Goal: Register for event/course

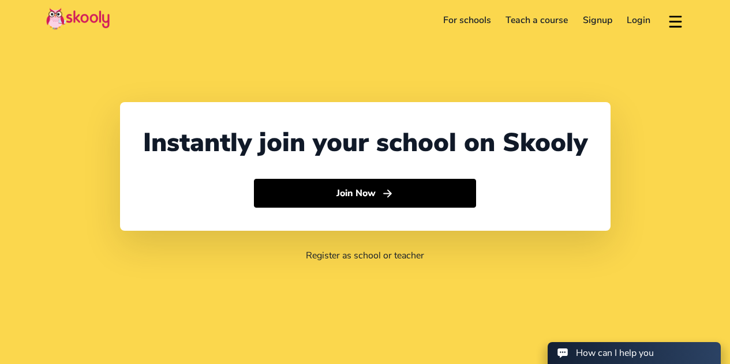
select select "65"
select select "[GEOGRAPHIC_DATA]"
select select "Asia/Singapore"
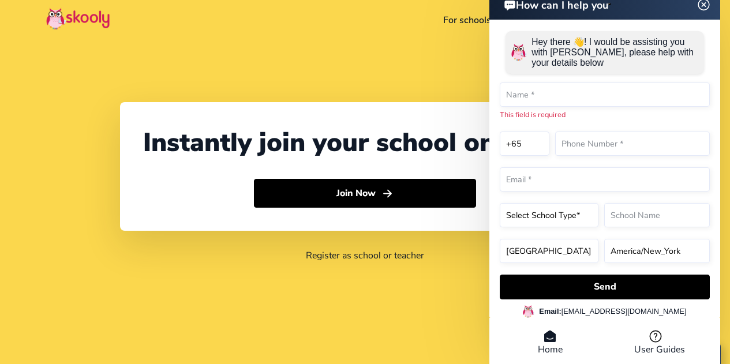
click at [702, 14] on header "How can I help you" at bounding box center [604, 3] width 231 height 31
click at [702, 6] on img at bounding box center [704, 4] width 22 height 14
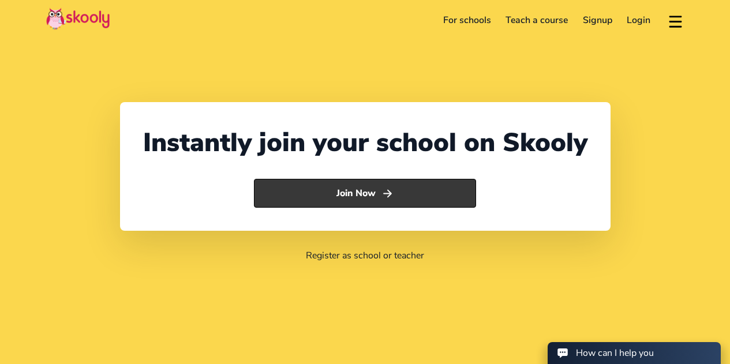
click at [358, 198] on button "Join Now" at bounding box center [365, 193] width 222 height 29
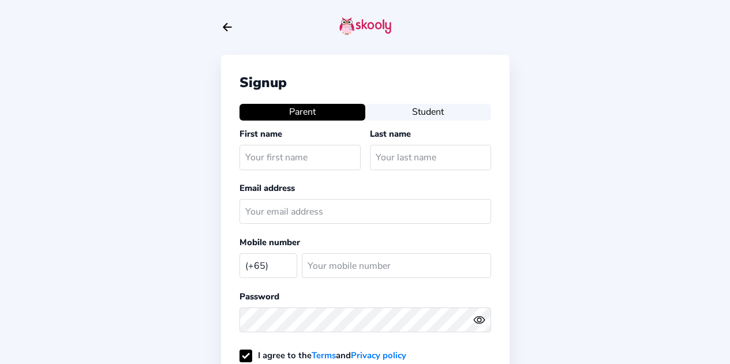
select select "SG"
type input "rajshaker"
type input "[PERSON_NAME]"
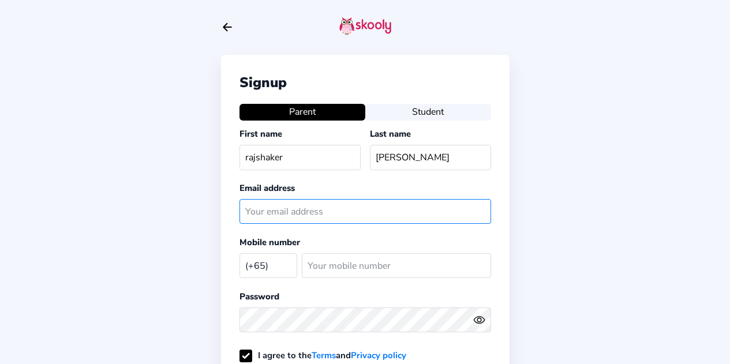
type input "[EMAIL_ADDRESS][DOMAIN_NAME]"
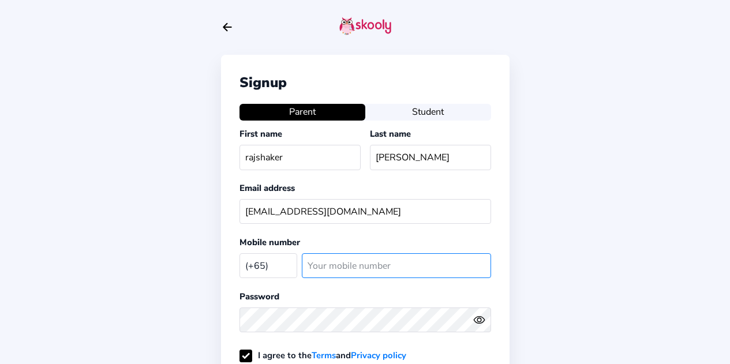
type input "93574465"
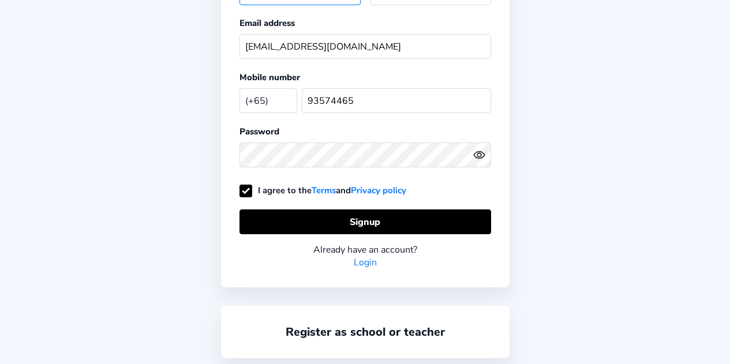
scroll to position [167, 0]
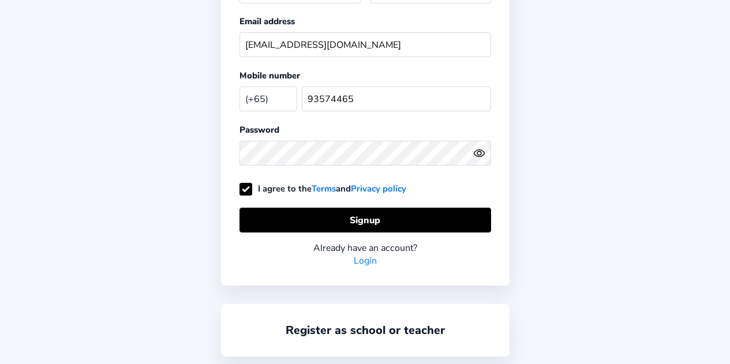
click at [479, 155] on circle "eye outline" at bounding box center [478, 153] width 3 height 3
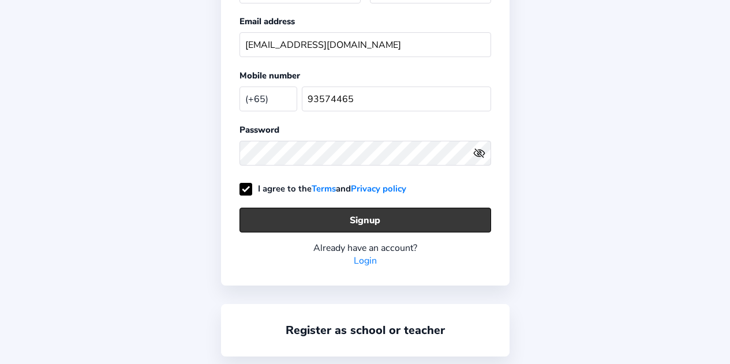
click at [358, 223] on button "Signup" at bounding box center [365, 220] width 252 height 25
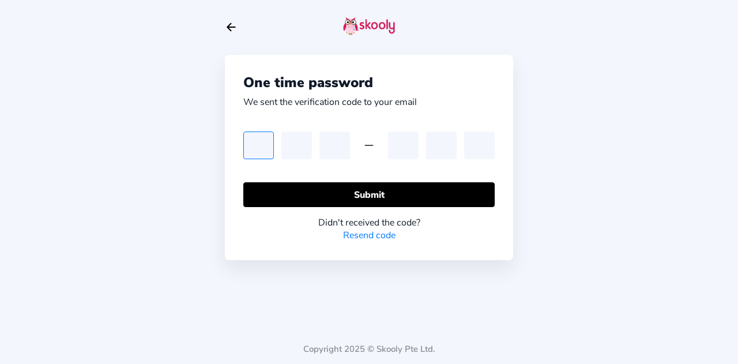
type input "1"
type input "7"
type input "3"
type input "6"
type input "1"
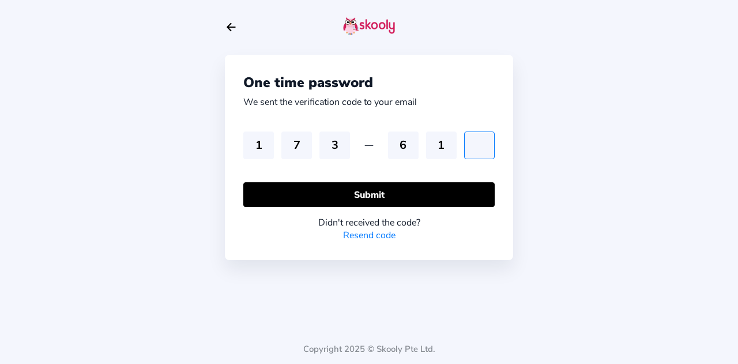
type input "7"
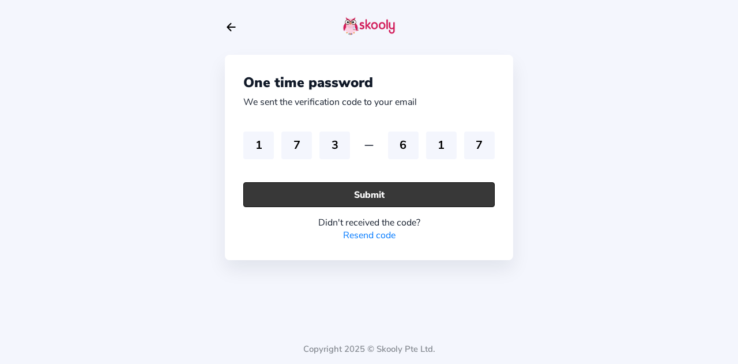
click at [349, 198] on button "Submit" at bounding box center [369, 194] width 252 height 25
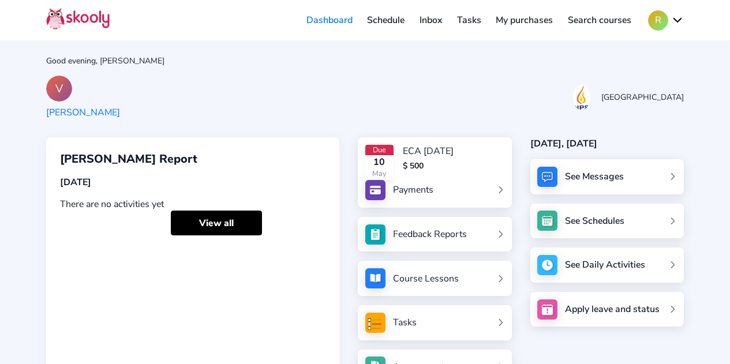
click at [500, 193] on link "Payments" at bounding box center [434, 190] width 139 height 20
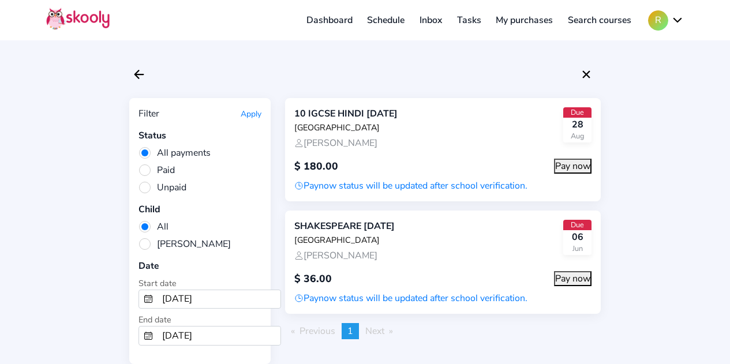
click at [484, 190] on div "Paynow status will be updated after school verification." at bounding box center [442, 185] width 297 height 13
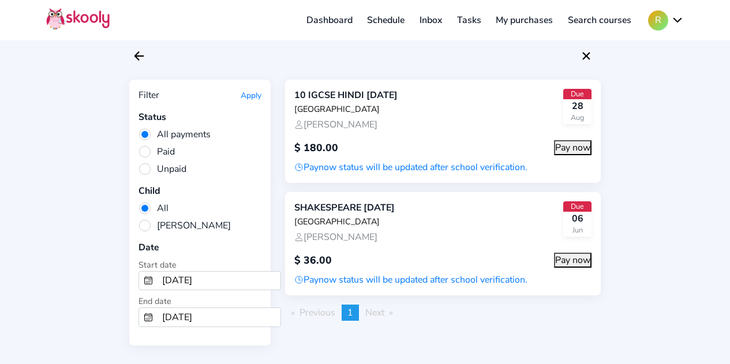
scroll to position [17, 0]
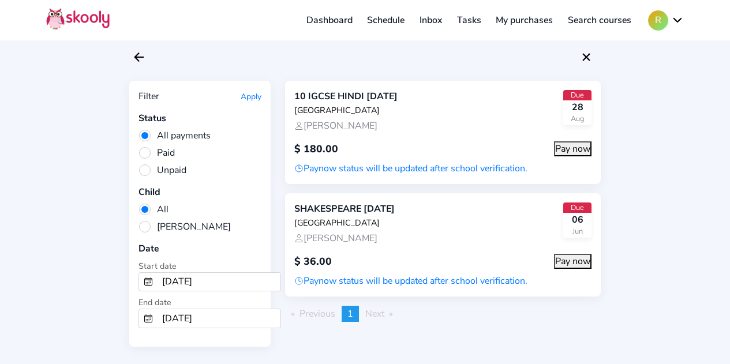
click at [145, 154] on span "Paid" at bounding box center [156, 153] width 36 height 13
click at [0, 0] on input "Paid" at bounding box center [0, 0] width 0 height 0
click at [522, 22] on link "My purchases" at bounding box center [524, 20] width 72 height 18
